Goal: Transaction & Acquisition: Purchase product/service

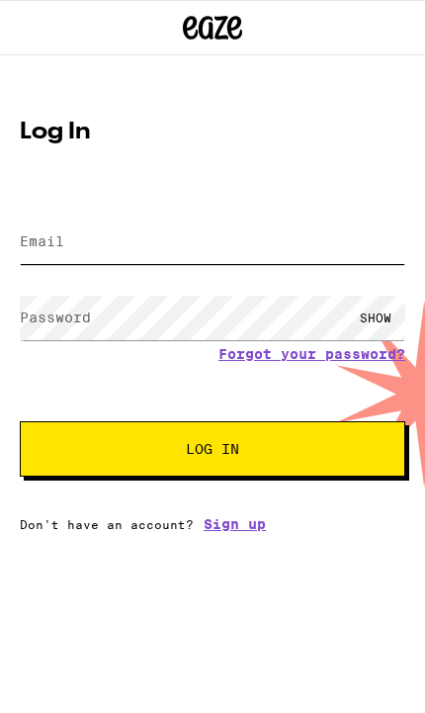
type input "[EMAIL_ADDRESS][DOMAIN_NAME]"
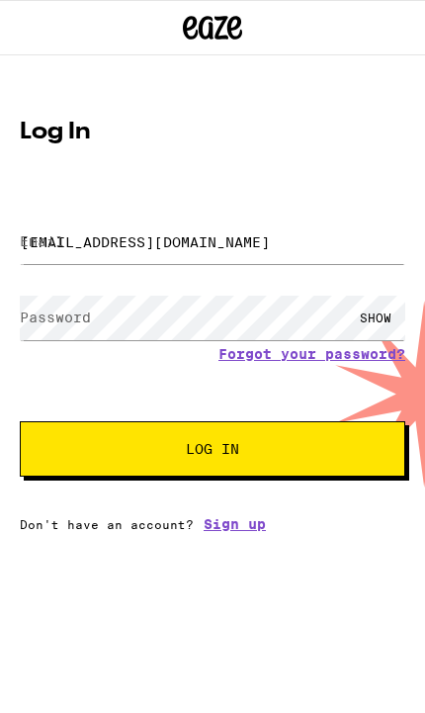
click at [213, 452] on button "Log In" at bounding box center [213, 448] width 386 height 55
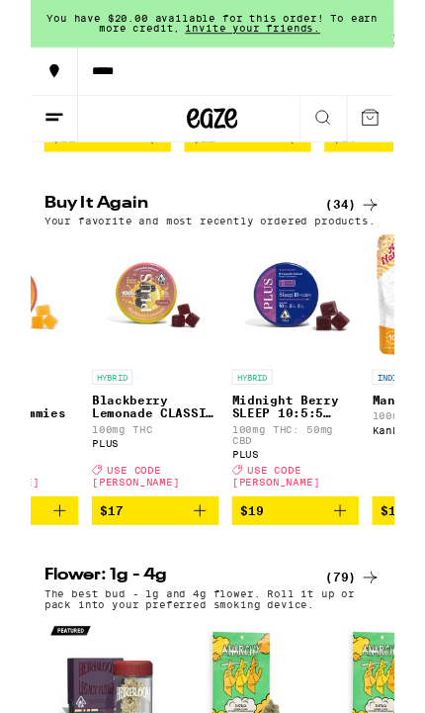
scroll to position [0, 603]
